Goal: Navigation & Orientation: Find specific page/section

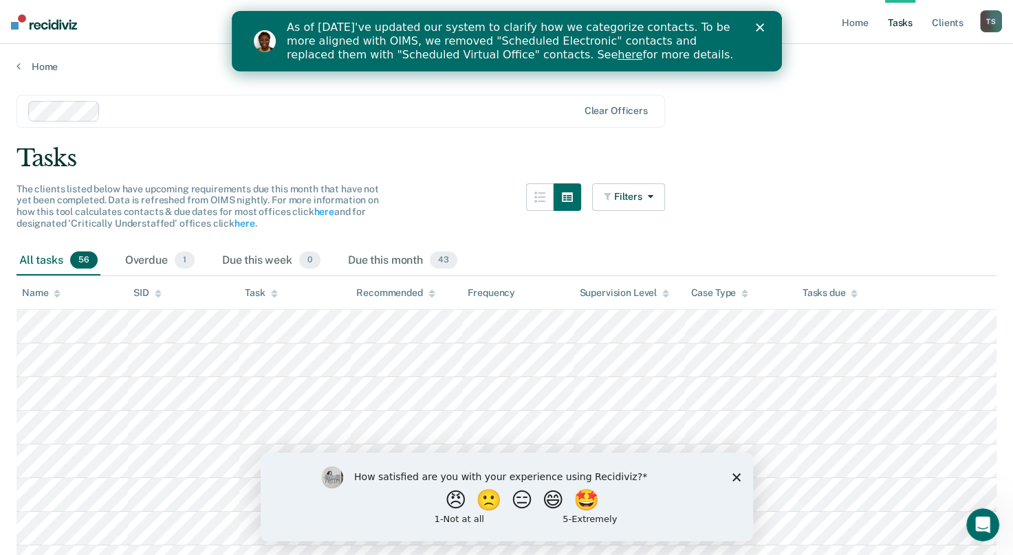
click at [763, 30] on div "Close" at bounding box center [762, 27] width 14 height 8
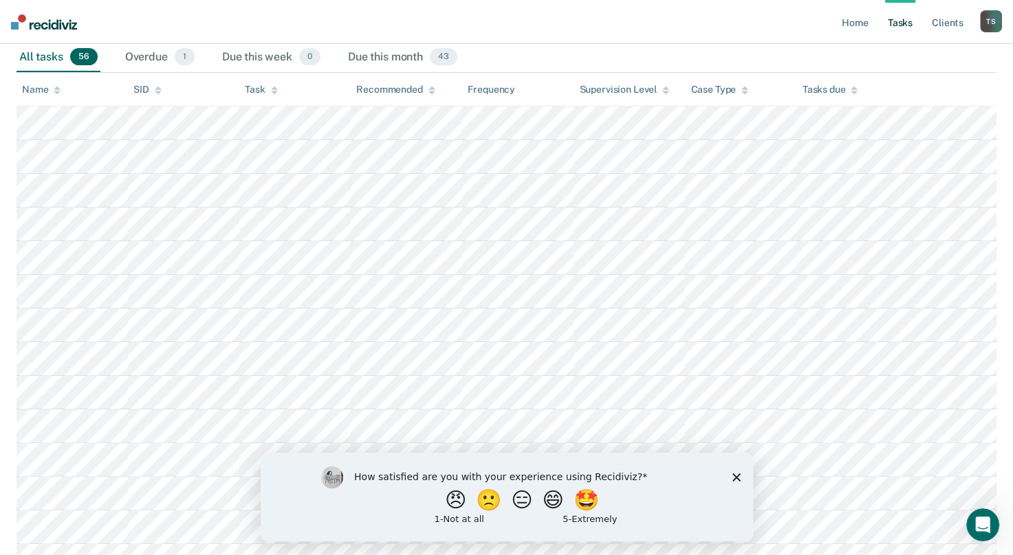
scroll to position [206, 0]
click at [738, 481] on polygon "Close survey" at bounding box center [735, 477] width 8 height 8
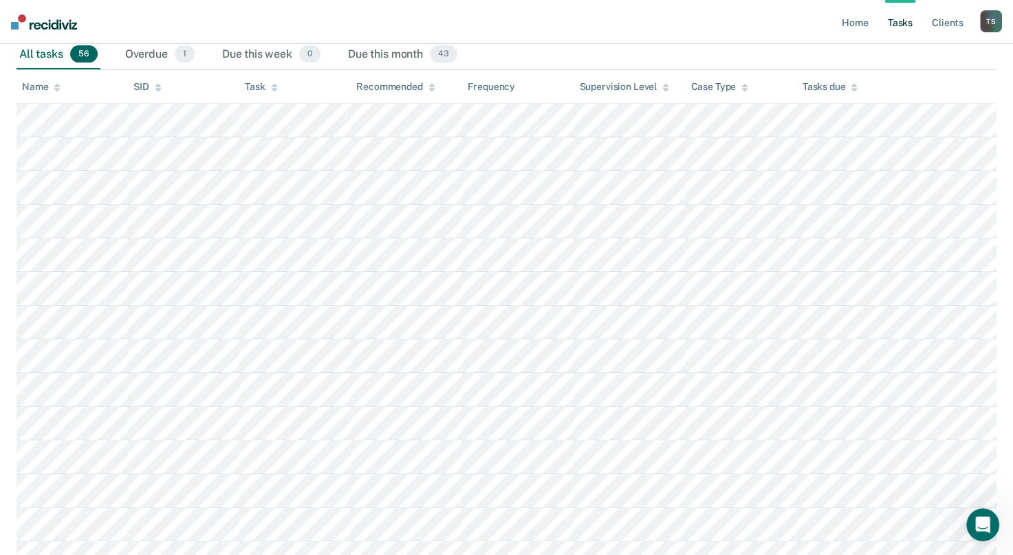
click at [58, 91] on icon at bounding box center [57, 87] width 7 height 9
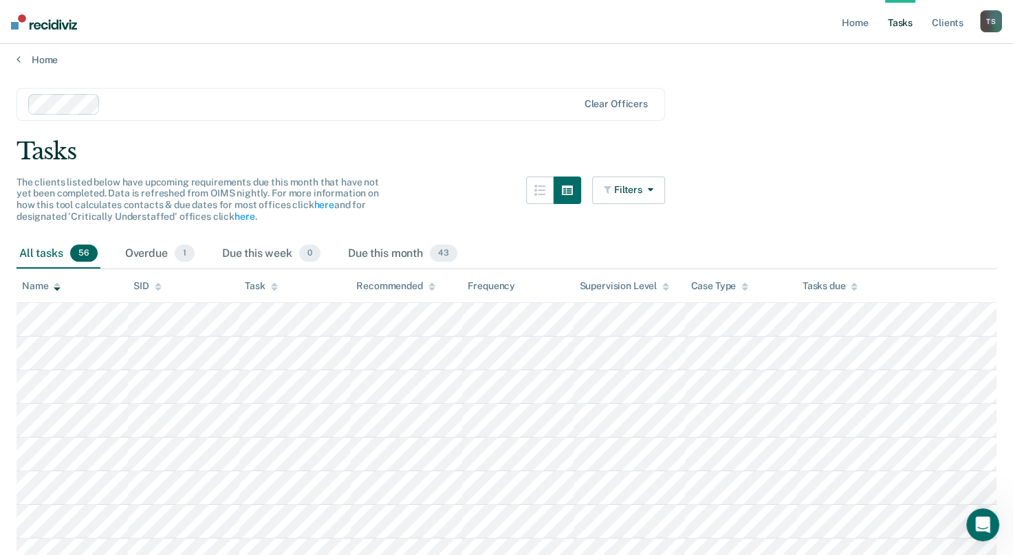
scroll to position [0, 0]
